Goal: Transaction & Acquisition: Subscribe to service/newsletter

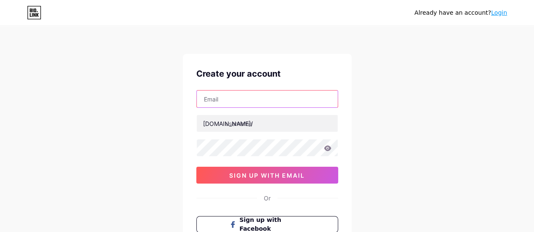
click at [271, 107] on input "text" at bounding box center [267, 99] width 141 height 17
type input "[EMAIL_ADDRESS][DOMAIN_NAME]"
click at [267, 103] on input "[EMAIL_ADDRESS][DOMAIN_NAME]" at bounding box center [267, 99] width 141 height 17
type input "[EMAIL_ADDRESS][DOMAIN_NAME]"
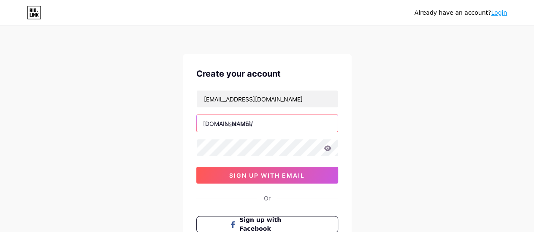
click at [259, 125] on input "text" at bounding box center [267, 123] width 141 height 17
type input "areumdacafe"
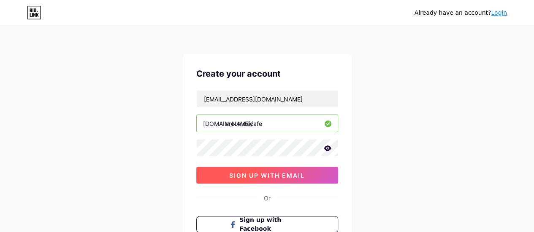
click at [286, 172] on span "sign up with email" at bounding box center [267, 175] width 76 height 7
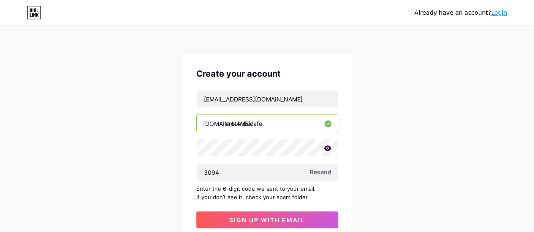
click at [324, 149] on icon at bounding box center [328, 149] width 8 height 6
click at [234, 169] on input "3094" at bounding box center [267, 172] width 141 height 17
paste input "794433"
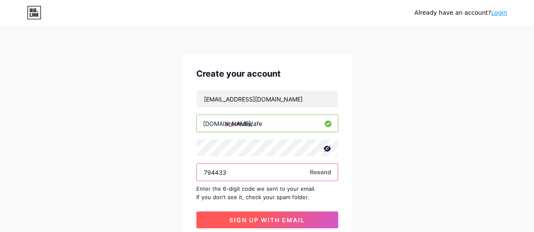
type input "794433"
click at [248, 220] on span "sign up with email" at bounding box center [267, 220] width 76 height 7
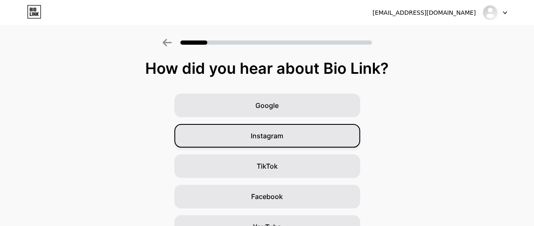
click at [317, 135] on div "Instagram" at bounding box center [267, 136] width 186 height 24
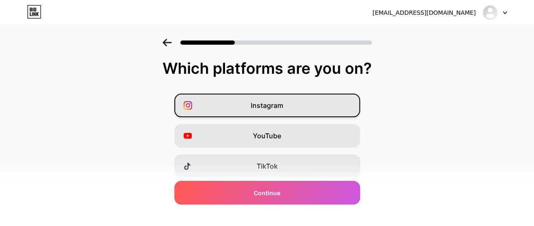
click at [304, 105] on div "Instagram" at bounding box center [267, 106] width 186 height 24
